Goal: Find contact information: Find contact information

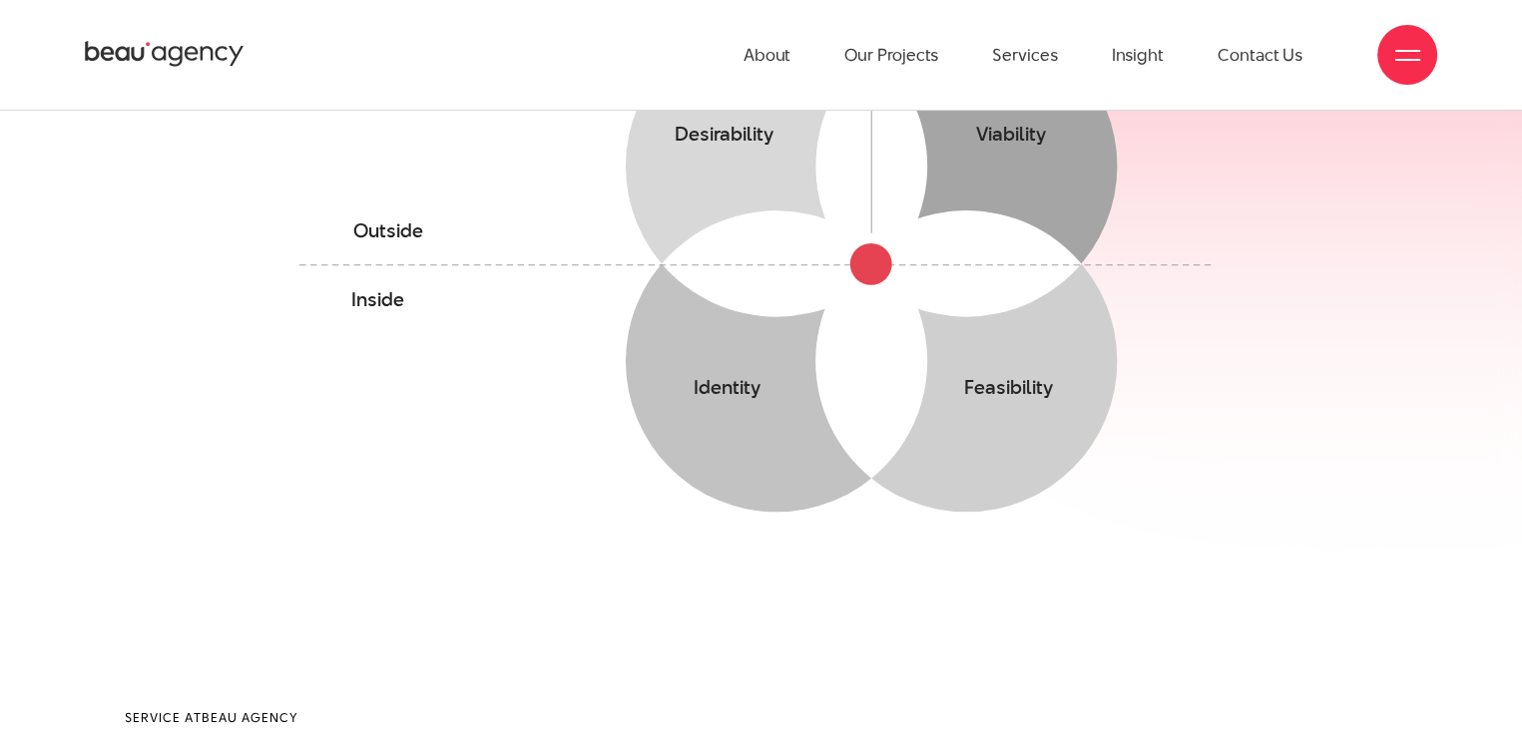
scroll to position [898, 0]
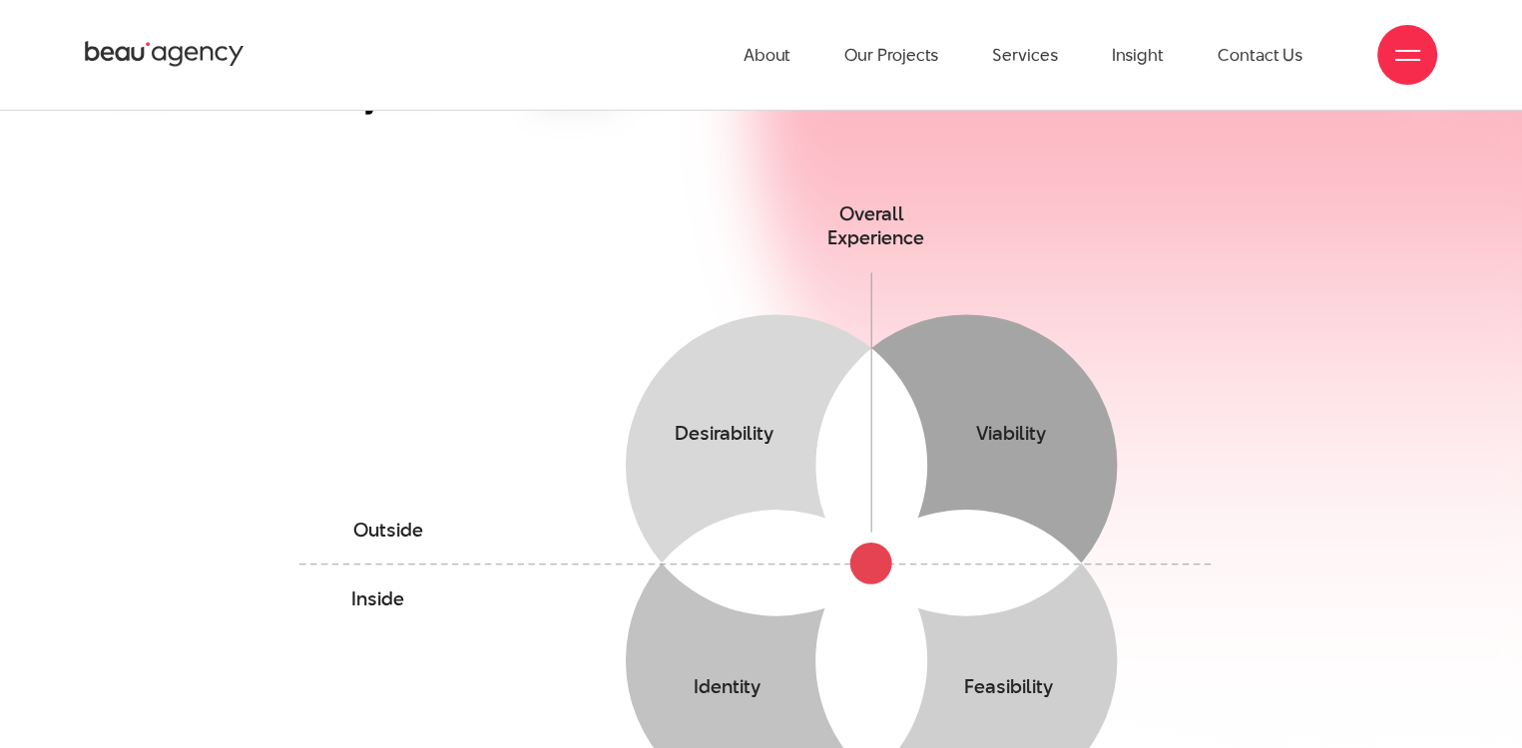
click at [1213, 61] on ul "About Our Projects Services Insight Contact Us" at bounding box center [1022, 55] width 559 height 110
click at [1237, 59] on link "Contact Us" at bounding box center [1259, 55] width 85 height 110
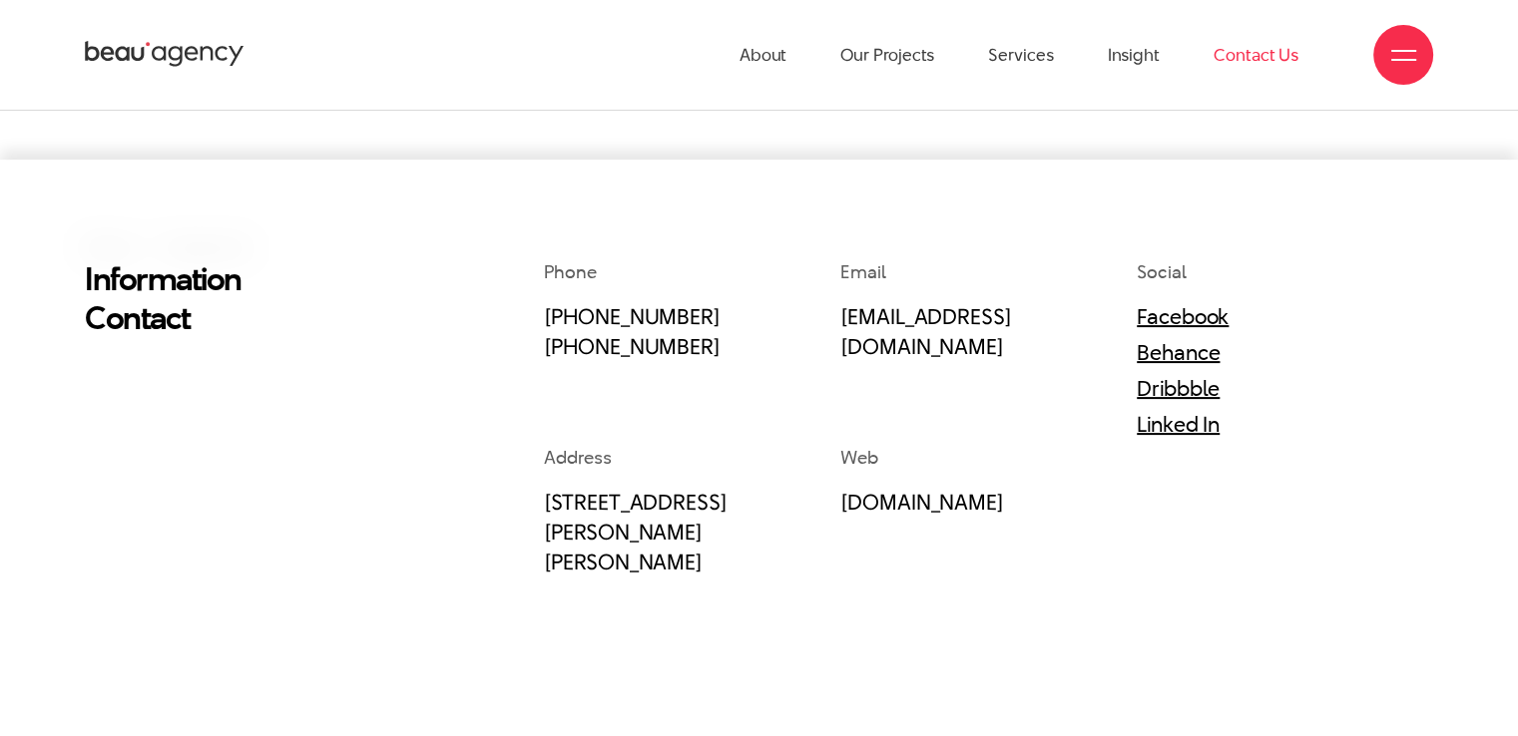
scroll to position [299, 0]
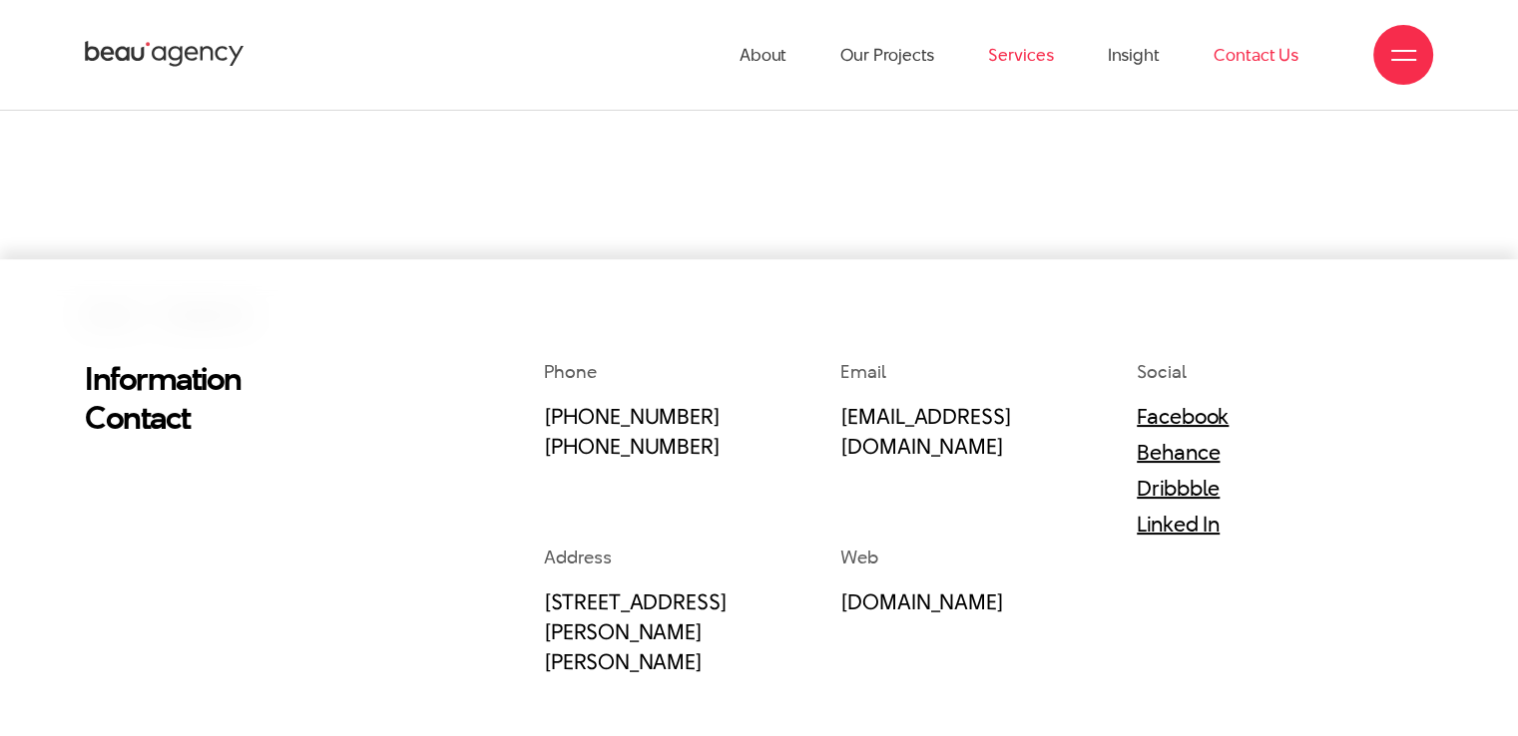
click at [994, 61] on link "Services" at bounding box center [1020, 55] width 65 height 110
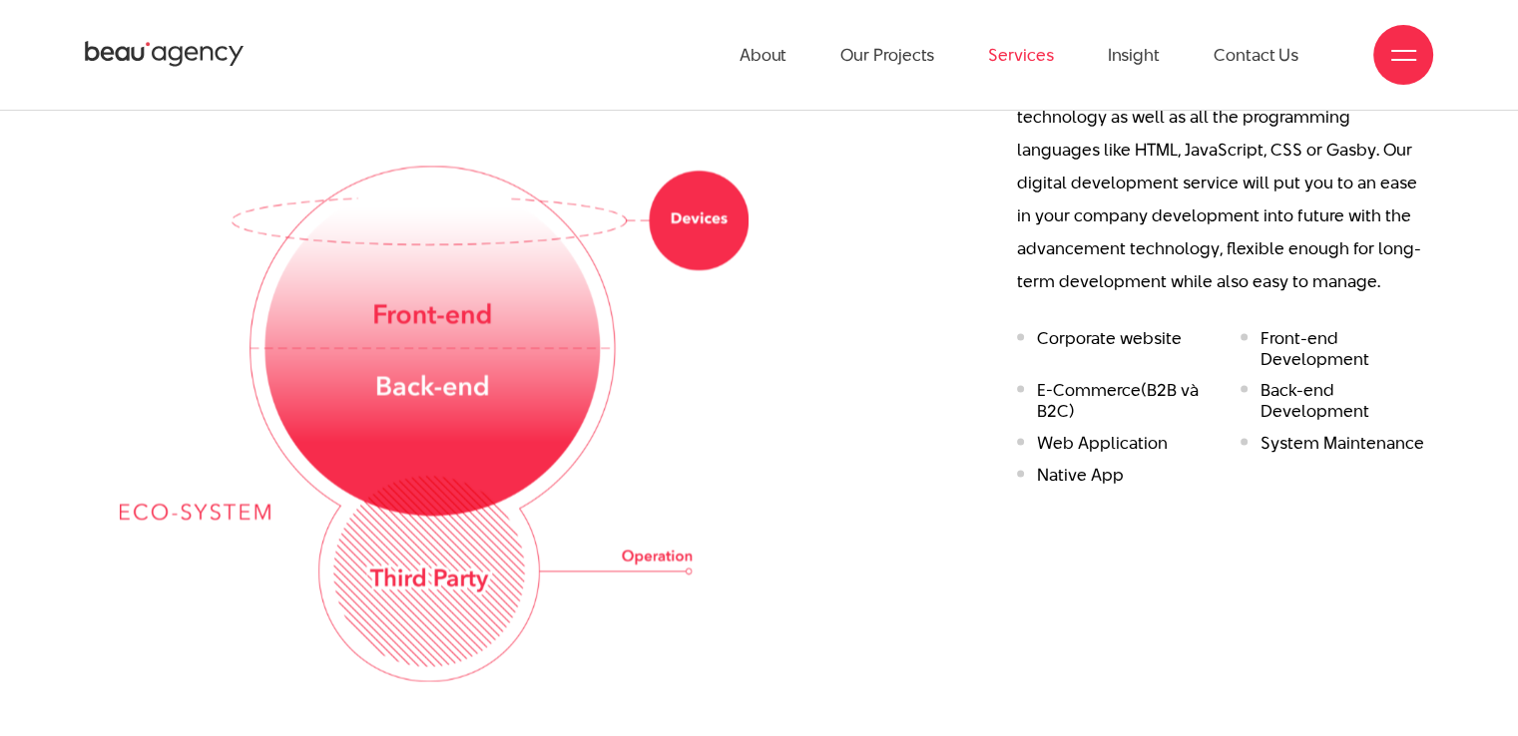
scroll to position [2694, 0]
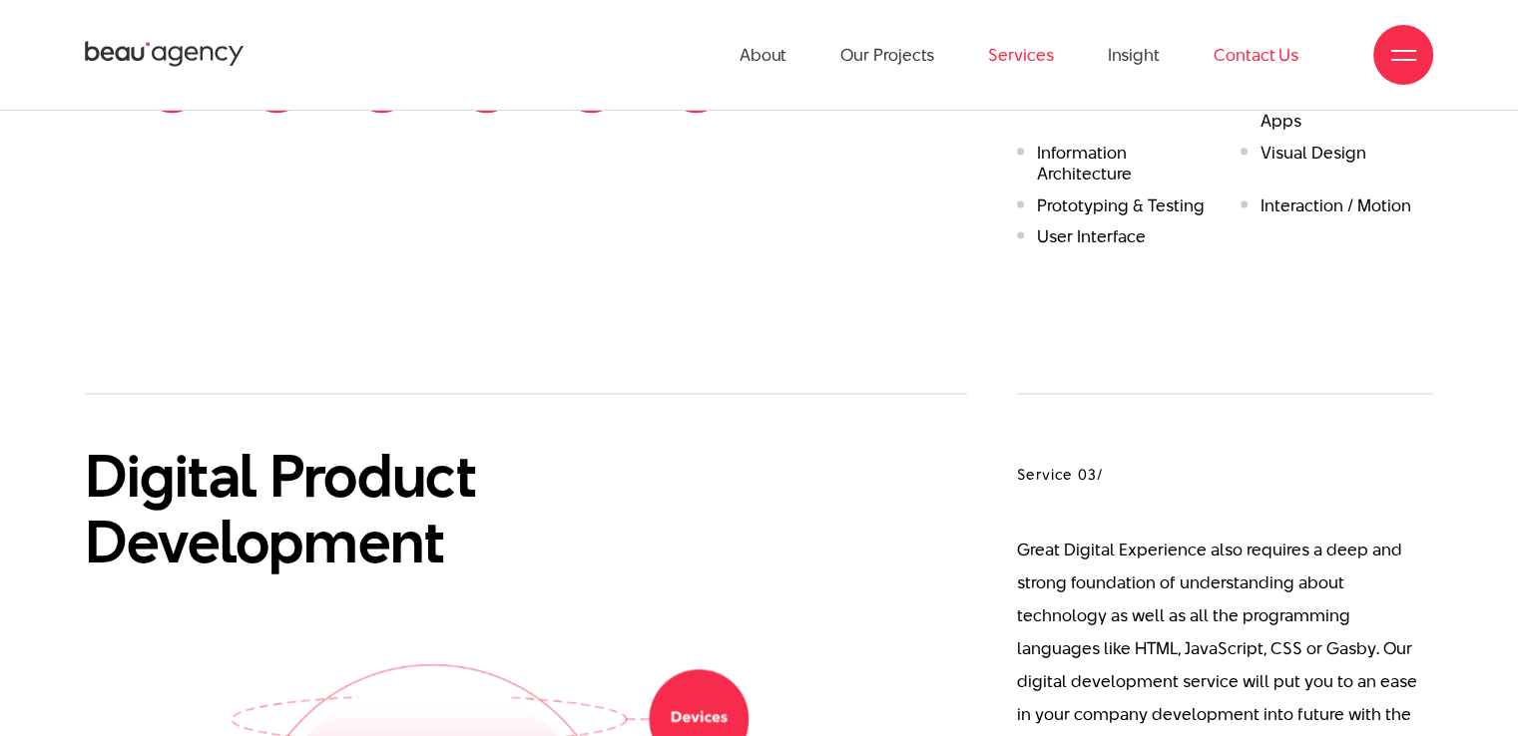
click at [1251, 52] on link "Contact Us" at bounding box center [1255, 55] width 85 height 110
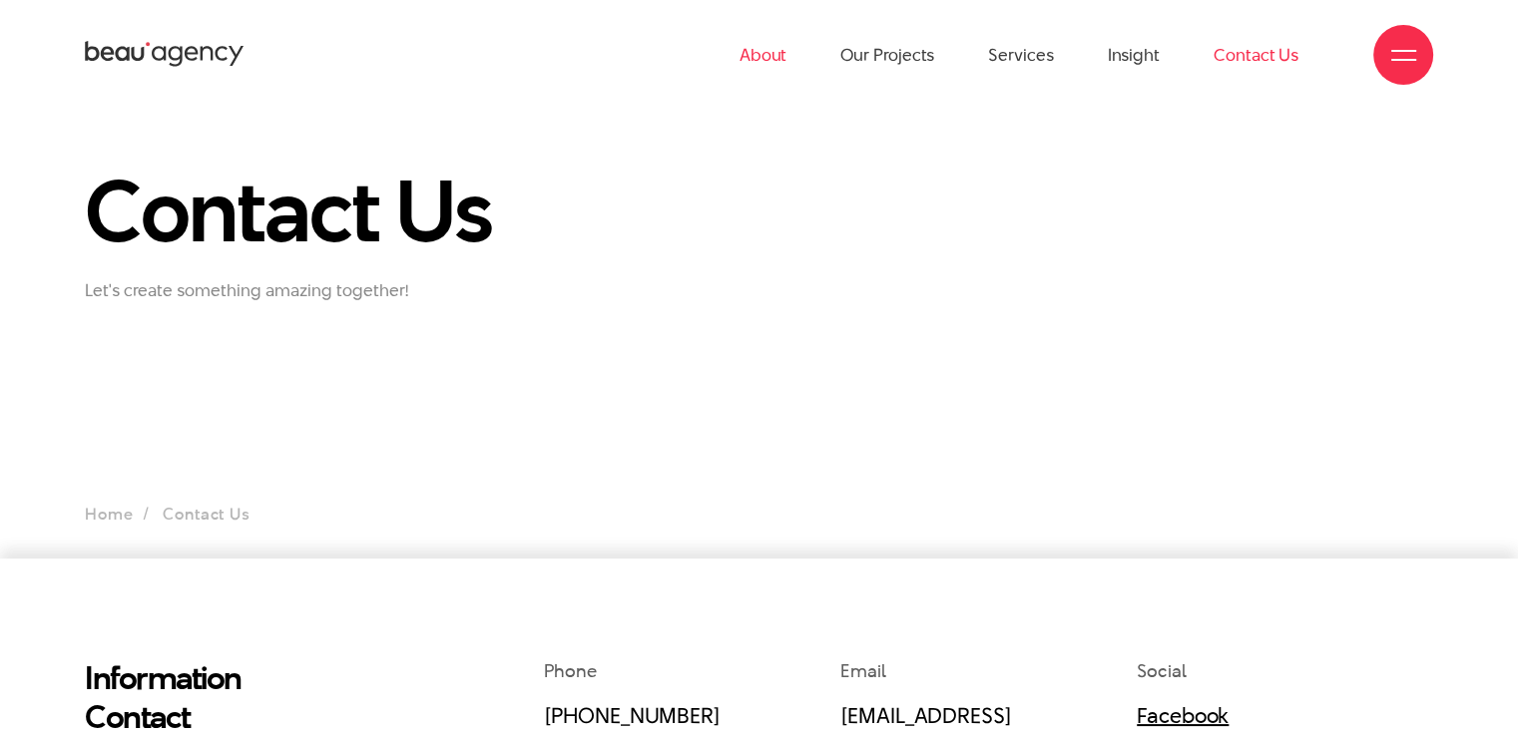
click at [776, 54] on link "About" at bounding box center [763, 55] width 48 height 110
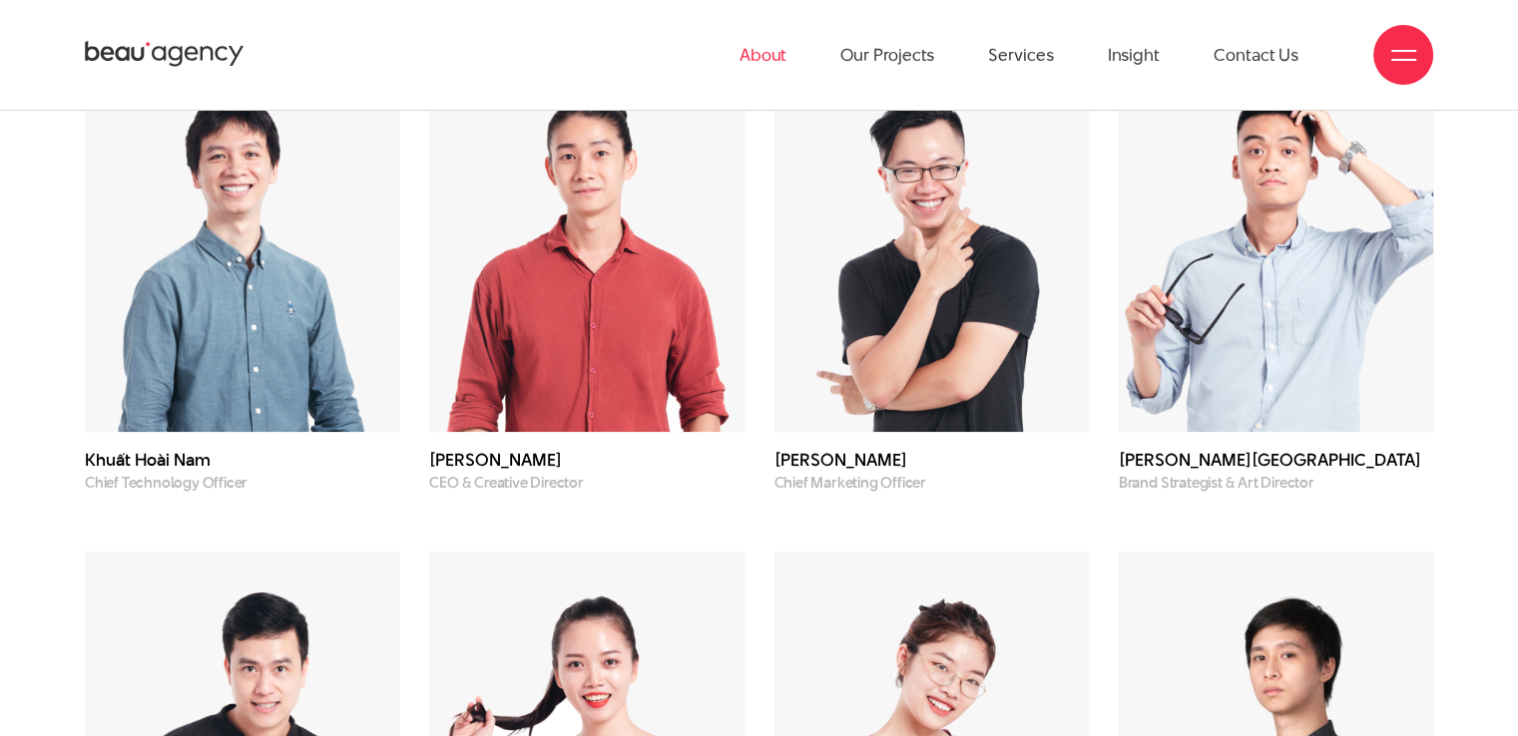
scroll to position [5088, 0]
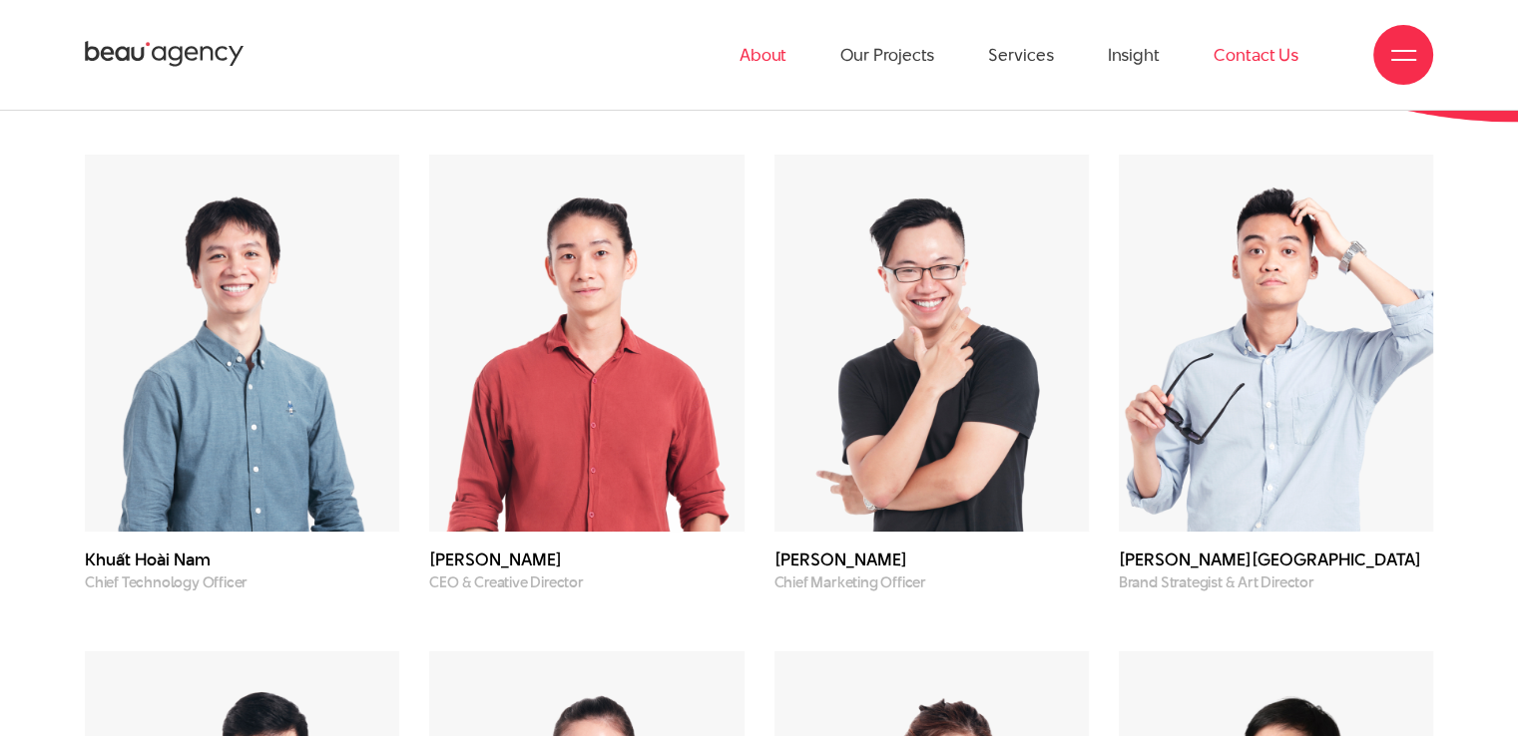
click at [1248, 61] on link "Contact Us" at bounding box center [1255, 55] width 85 height 110
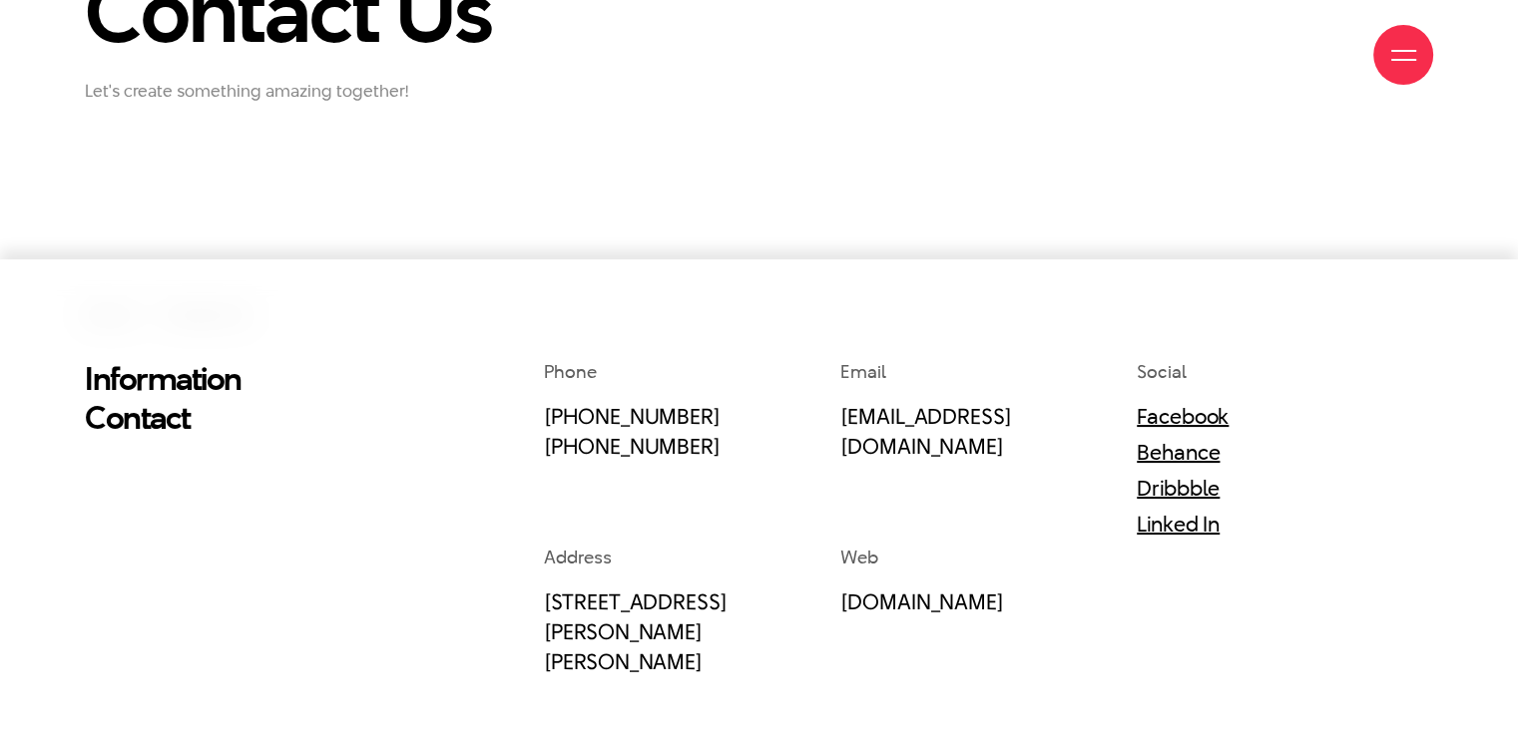
scroll to position [399, 0]
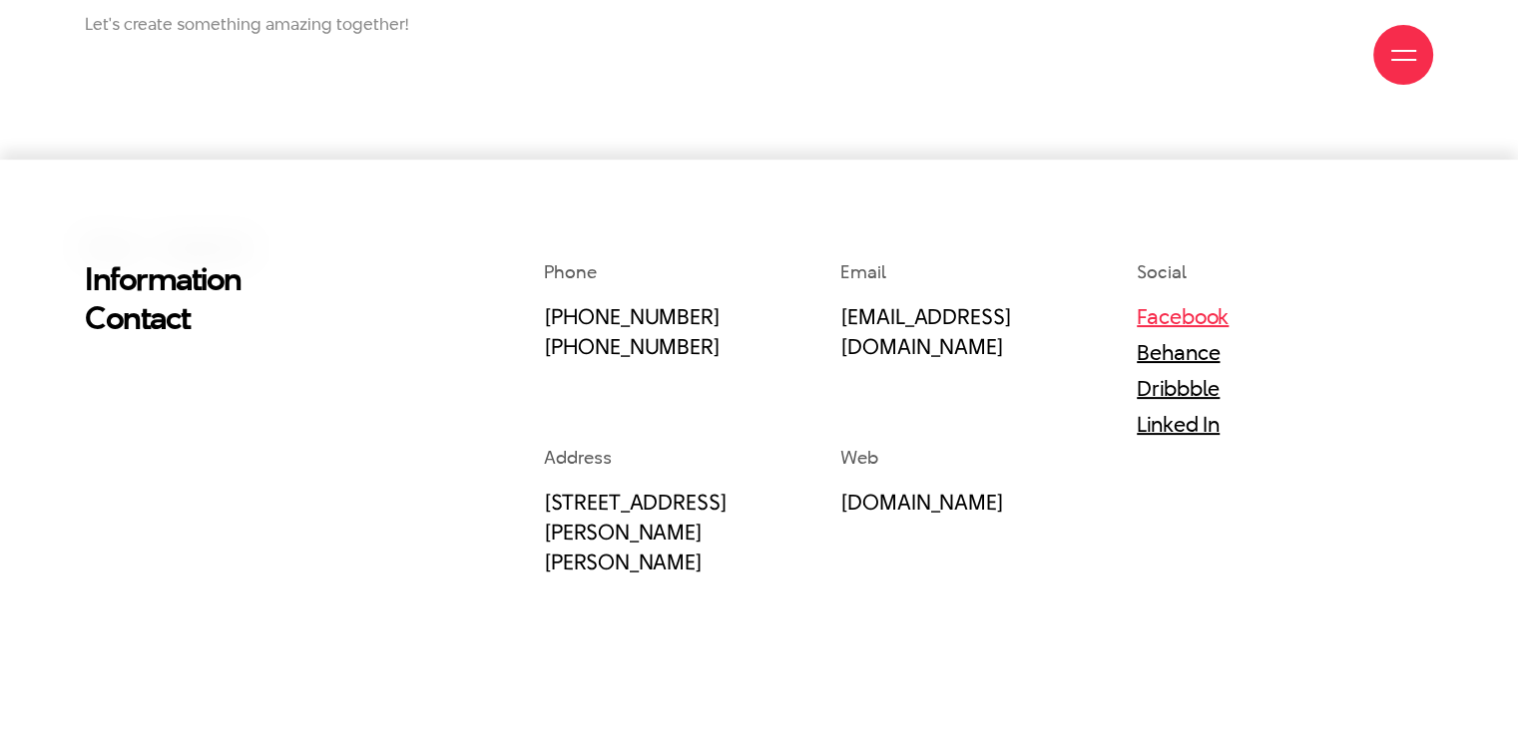
click at [1176, 325] on link "Facebook" at bounding box center [1182, 316] width 92 height 30
